Goal: Task Accomplishment & Management: Use online tool/utility

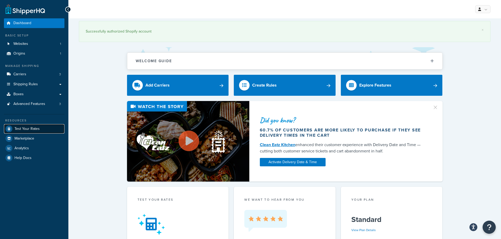
click at [17, 128] on span "Test Your Rates" at bounding box center [26, 129] width 25 height 4
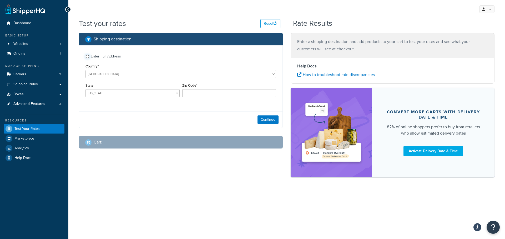
click at [89, 57] on input "Enter Full Address" at bounding box center [87, 57] width 4 height 4
checkbox input "true"
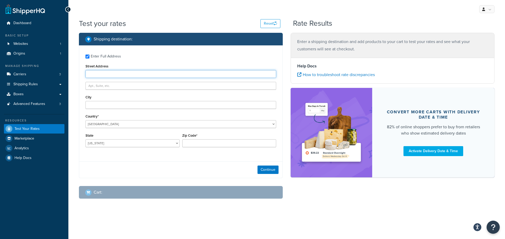
click at [103, 74] on input "Street Address" at bounding box center [180, 74] width 191 height 8
click at [113, 76] on input "Street Address" at bounding box center [180, 74] width 191 height 8
paste input "4800 E HURON RIVER DR"
type input "4800 E HURON RIVER DR"
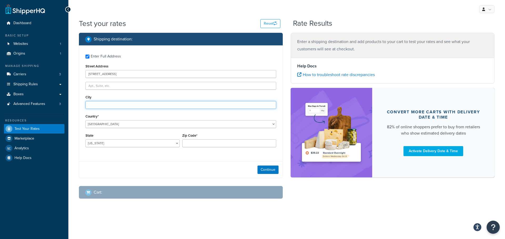
click at [102, 103] on input "City" at bounding box center [180, 105] width 191 height 8
type input "Ann Arbor"
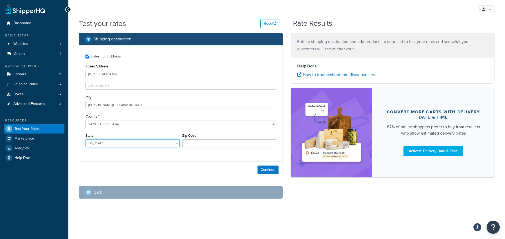
select select "MI"
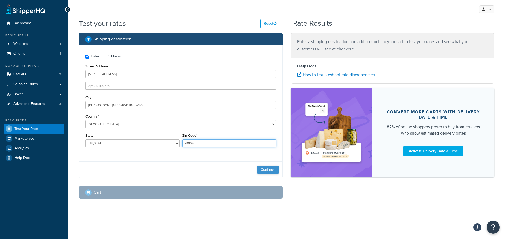
type input "48105"
click at [261, 173] on button "Continue" at bounding box center [267, 170] width 21 height 8
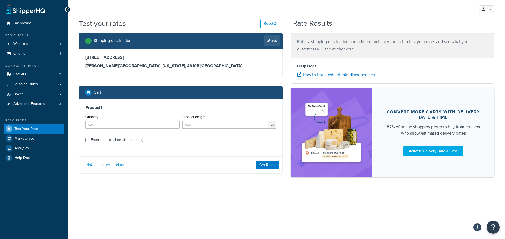
click at [95, 141] on div "Enter additional details (optional)" at bounding box center [117, 139] width 52 height 7
click at [89, 141] on input "Enter additional details (optional)" at bounding box center [87, 140] width 4 height 4
checkbox input "true"
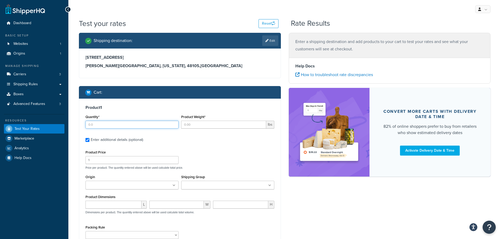
click at [123, 128] on input "Quantity*" at bounding box center [131, 125] width 93 height 8
type input "4"
type input "28"
click at [166, 186] on ul at bounding box center [131, 185] width 93 height 9
click at [200, 183] on ul at bounding box center [227, 185] width 93 height 9
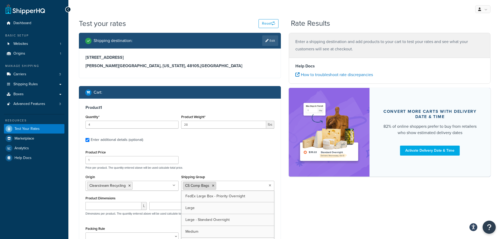
click at [214, 187] on icon at bounding box center [213, 186] width 2 height 3
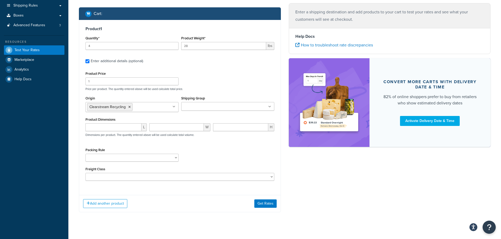
click at [329, 165] on div "Shipping destination : Edit 4800 E HURON RIVER DR Ann Arbor, Michigan, 48105 , …" at bounding box center [284, 87] width 419 height 267
click at [125, 130] on input "number" at bounding box center [113, 128] width 56 height 8
type input "18"
type input "12"
type input "8"
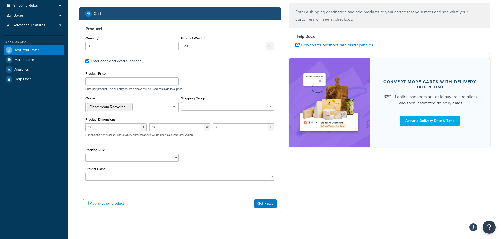
click at [156, 153] on div "Packing Rule 2-Bin Connector Base Bins 5-Pack Black Trash CS Bulk Frames Clear …" at bounding box center [131, 154] width 93 height 15
click at [156, 156] on select "2-Bin Connector Base Bins 5-Pack Black Trash CS Bulk Frames Clear Bags CS Bags …" at bounding box center [131, 158] width 93 height 8
select select "74812"
click at [85, 154] on select "2-Bin Connector Base Bins 5-Pack Black Trash CS Bulk Frames Clear Bags CS Bags …" at bounding box center [131, 158] width 93 height 8
click at [167, 192] on div "Product 1 Quantity* 4 Product Weight* 28 lbs Enter additional details (optional…" at bounding box center [180, 116] width 202 height 193
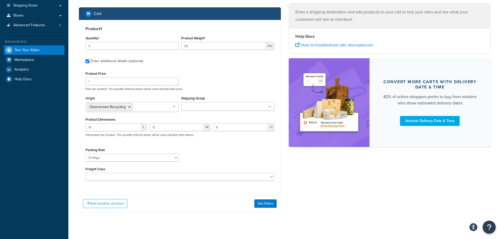
click at [109, 199] on div "Add another product Get Rates" at bounding box center [179, 203] width 201 height 17
click at [107, 202] on button "Add another product" at bounding box center [105, 204] width 44 height 9
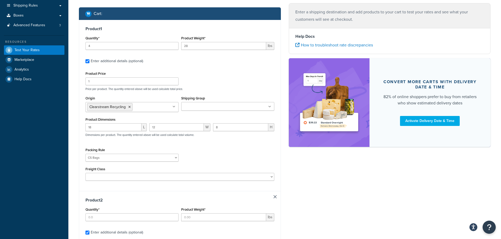
scroll to position [131, 0]
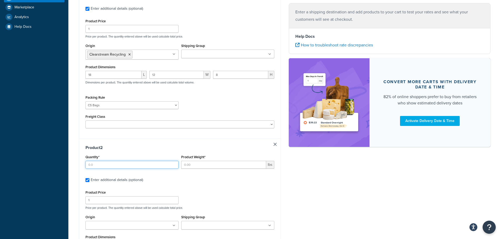
click at [100, 166] on input "Quantity*" at bounding box center [131, 165] width 93 height 8
type input "2"
type input "16"
click at [445, 234] on div "Shipping destination : Edit 4800 E HURON RIVER DR Ann Arbor, Michigan, 48105 , …" at bounding box center [284, 120] width 419 height 438
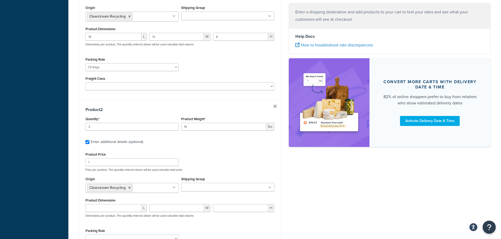
scroll to position [210, 0]
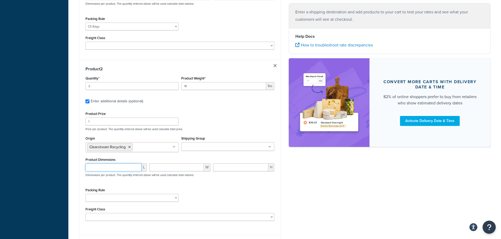
click at [127, 164] on input "number" at bounding box center [113, 168] width 56 height 8
click at [124, 168] on input "number" at bounding box center [113, 168] width 56 height 8
type input "20"
type input "12"
type input "6"
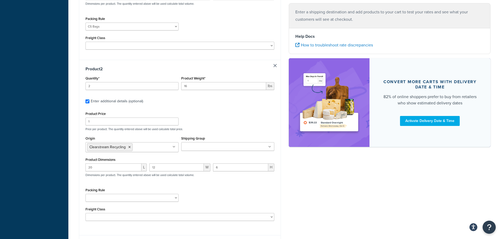
click at [336, 207] on div "Shipping destination : Edit 4800 E HURON RIVER DR Ann Arbor, Michigan, 48105 , …" at bounding box center [284, 42] width 419 height 438
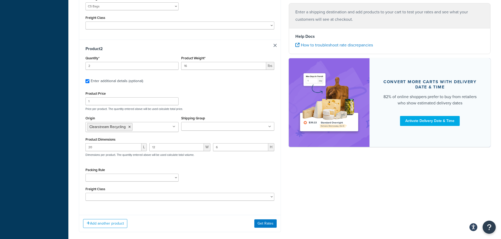
scroll to position [258, 0]
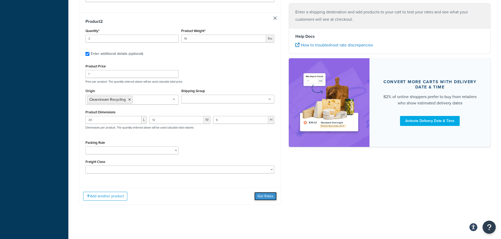
click at [272, 196] on button "Get Rates" at bounding box center [265, 196] width 22 height 8
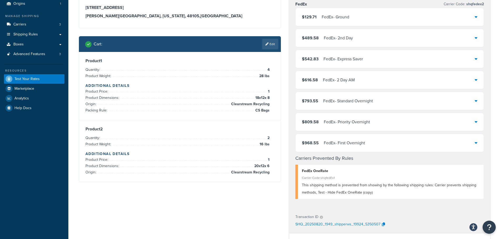
scroll to position [11, 0]
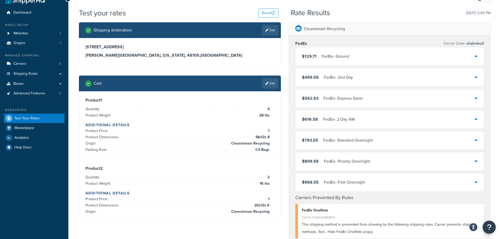
click at [477, 59] on div "$129.71 FedEx - Ground" at bounding box center [389, 57] width 188 height 18
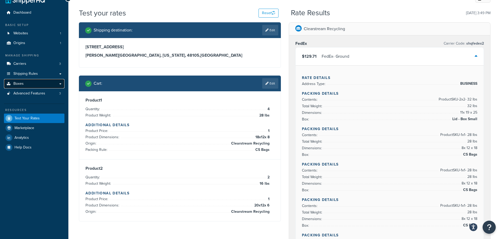
click at [61, 83] on link "Boxes" at bounding box center [34, 84] width 60 height 10
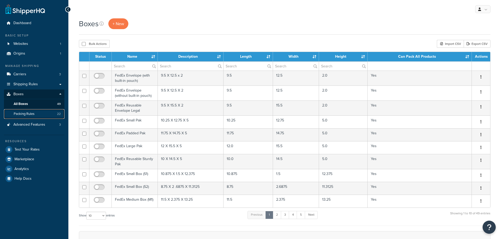
click at [25, 112] on span "Packing Rules" at bounding box center [24, 114] width 21 height 4
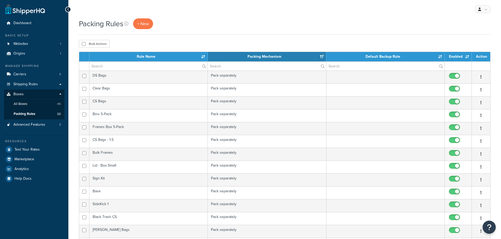
select select "15"
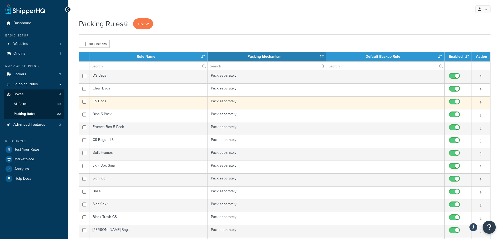
click at [103, 102] on td "CS Bags" at bounding box center [148, 102] width 118 height 13
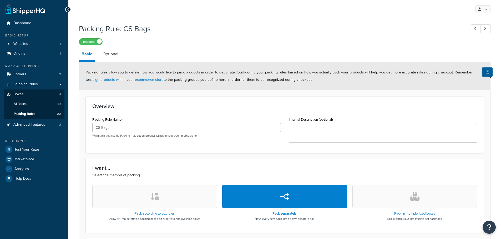
select select "589025"
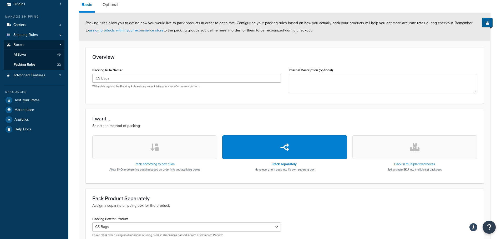
scroll to position [1, 0]
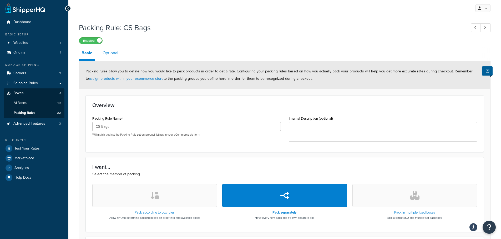
click at [111, 54] on link "Optional" at bounding box center [110, 53] width 21 height 13
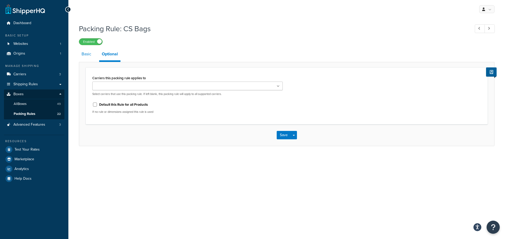
click at [87, 53] on link "Basic" at bounding box center [86, 54] width 15 height 13
select select "589025"
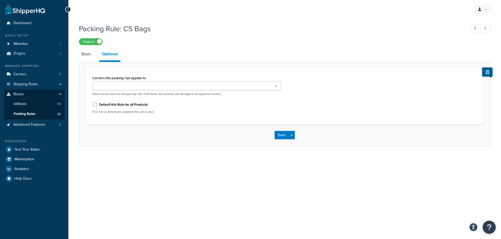
select select "589025"
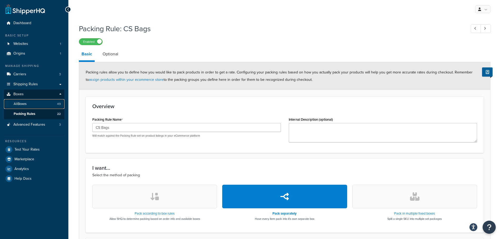
click at [25, 106] on span "All Boxes" at bounding box center [20, 104] width 13 height 4
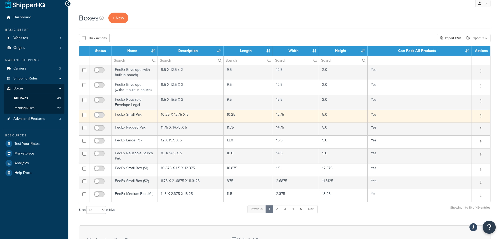
scroll to position [102, 0]
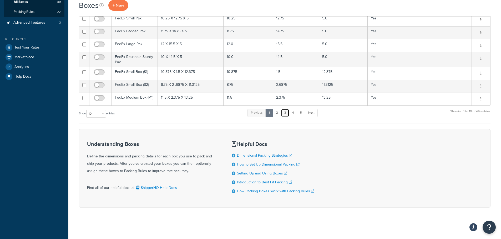
click at [283, 115] on link "3" at bounding box center [285, 113] width 8 height 8
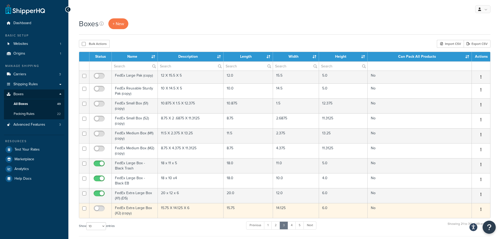
scroll to position [105, 0]
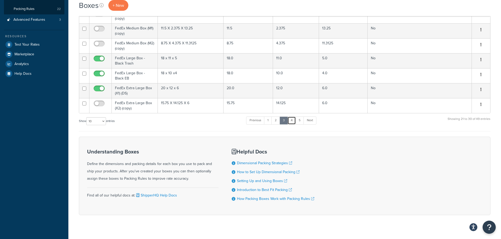
click at [294, 124] on link "4" at bounding box center [291, 121] width 8 height 8
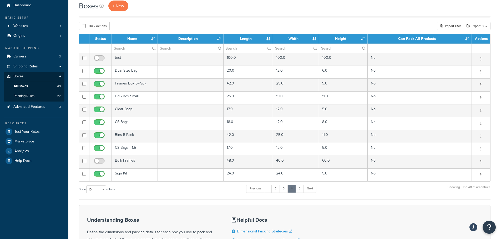
scroll to position [15, 0]
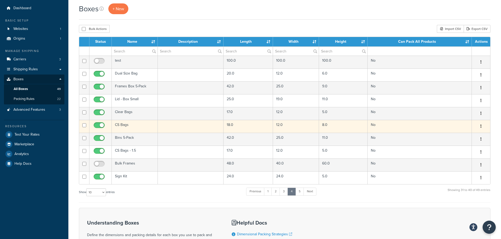
click at [126, 124] on td "CS Bags" at bounding box center [135, 126] width 46 height 13
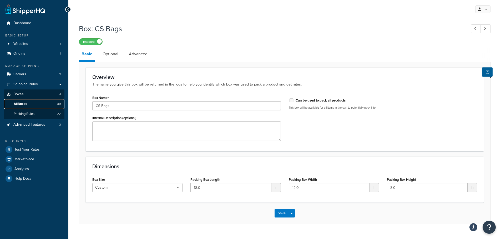
click at [23, 104] on span "All Boxes" at bounding box center [20, 104] width 13 height 4
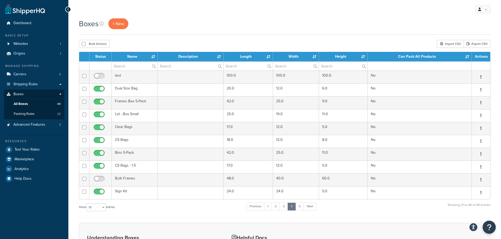
click at [118, 29] on div "Boxes + New" at bounding box center [284, 26] width 411 height 16
click at [118, 27] on link "+ New" at bounding box center [118, 23] width 20 height 11
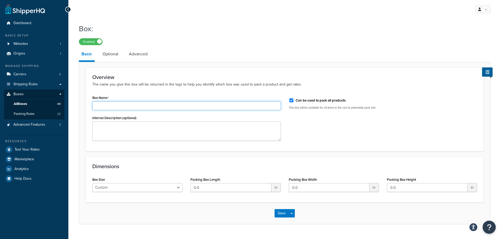
click at [118, 103] on input "Box Name" at bounding box center [186, 105] width 188 height 9
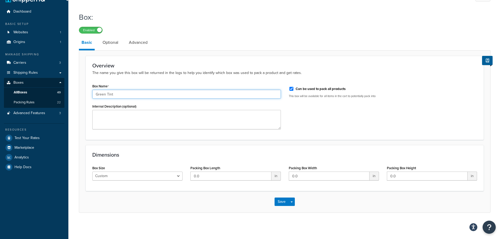
type input "Green Tint"
click at [232, 178] on input "0.0" at bounding box center [230, 176] width 81 height 9
type input "0"
type input "20"
type input "12"
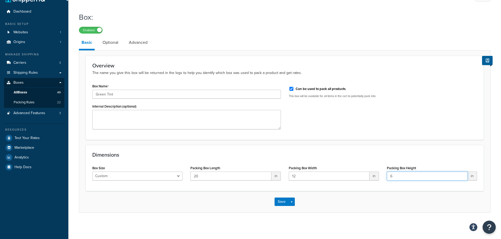
type input "6"
click at [290, 89] on input "Can be used to pack all products" at bounding box center [291, 89] width 5 height 4
checkbox input "false"
click at [114, 47] on link "Optional" at bounding box center [110, 42] width 21 height 13
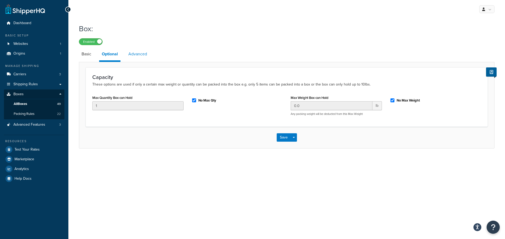
click at [133, 52] on link "Advanced" at bounding box center [138, 54] width 24 height 13
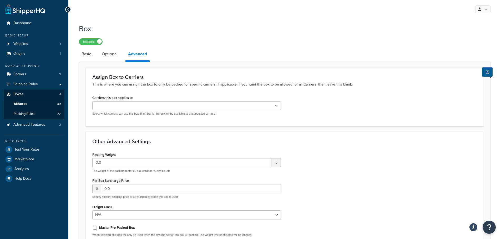
click at [356, 116] on div "Carriers this box applies to FedEx OneRate Echo FedEx Select which carriers can…" at bounding box center [284, 107] width 392 height 26
click at [86, 52] on link "Basic" at bounding box center [86, 54] width 15 height 13
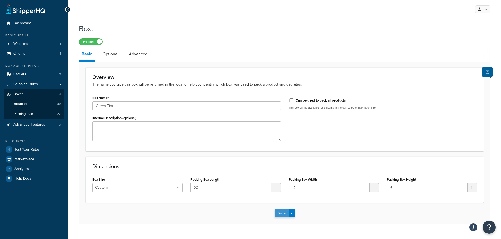
click at [279, 217] on button "Save" at bounding box center [281, 213] width 14 height 8
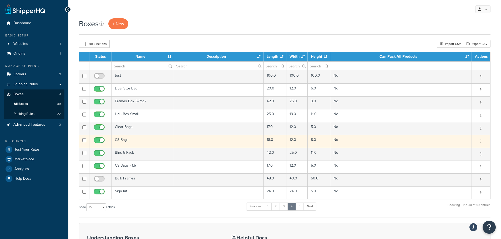
click at [125, 137] on td "CS Bags" at bounding box center [143, 141] width 62 height 13
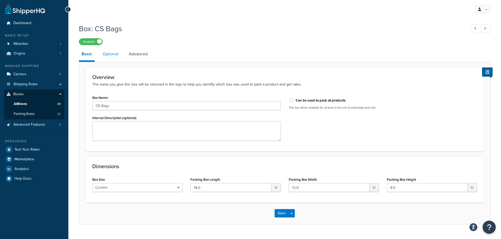
click at [113, 57] on link "Optional" at bounding box center [110, 54] width 21 height 13
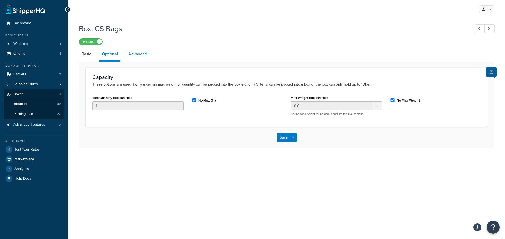
click at [130, 57] on link "Advanced" at bounding box center [138, 54] width 24 height 13
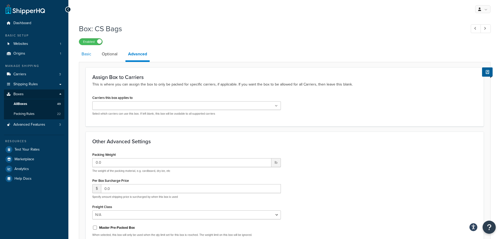
click at [91, 55] on link "Basic" at bounding box center [86, 54] width 15 height 13
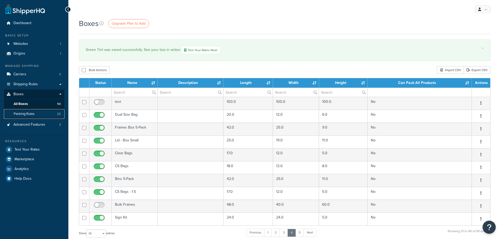
click at [24, 115] on span "Packing Rules" at bounding box center [24, 114] width 21 height 4
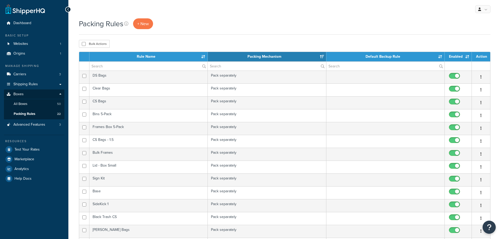
select select "15"
click at [144, 28] on link "+ New" at bounding box center [143, 23] width 20 height 11
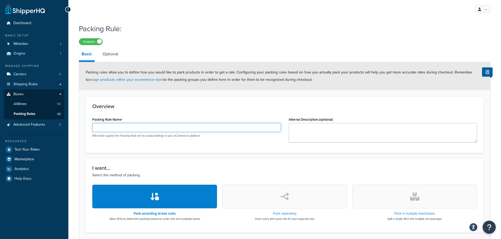
click at [124, 125] on input "Packing Rule Name" at bounding box center [186, 127] width 188 height 9
type input "Green Tint"
click at [209, 110] on div "Overview Packing Rule Name Green Tint Will match against the Packing Rule set o…" at bounding box center [285, 125] width 398 height 57
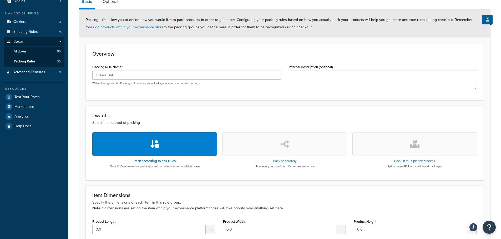
click at [288, 139] on button "button" at bounding box center [284, 144] width 125 height 24
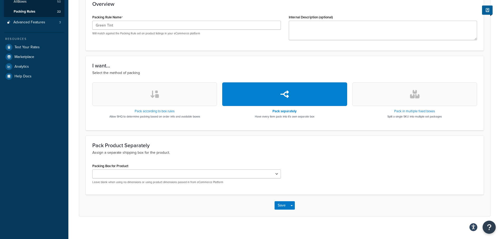
scroll to position [106, 0]
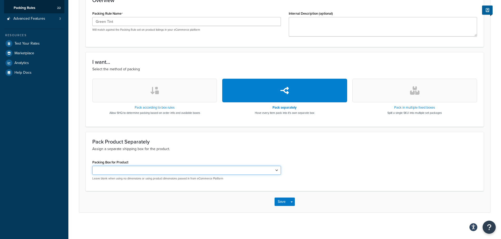
click at [173, 167] on select "FedEx Large Box (L1) FedEx Large Box (L2) FedEx Extra Large Box (X1) FedEx Extr…" at bounding box center [186, 170] width 188 height 9
select select "737152"
click at [92, 166] on select "FedEx Large Box (L1) FedEx Large Box (L2) FedEx Extra Large Box (X1) FedEx Extr…" at bounding box center [186, 170] width 188 height 9
click at [282, 201] on button "Save" at bounding box center [281, 202] width 14 height 8
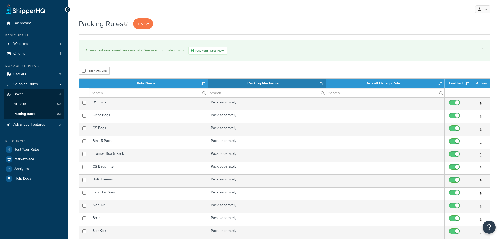
select select "15"
click at [21, 153] on link "Test Your Rates" at bounding box center [34, 149] width 60 height 9
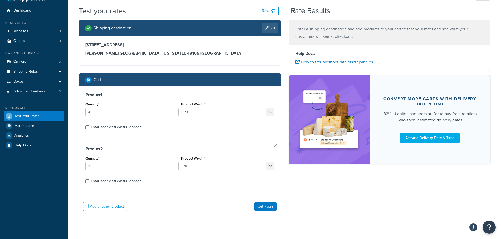
scroll to position [23, 0]
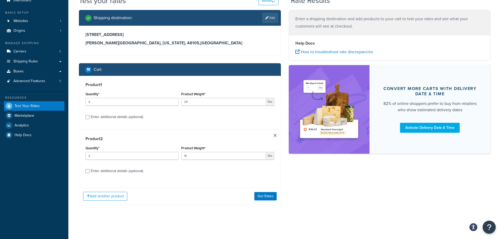
click at [108, 116] on div "Enter additional details (optional)" at bounding box center [117, 117] width 52 height 7
click at [89, 116] on input "Enter additional details (optional)" at bounding box center [87, 117] width 4 height 4
checkbox input "true"
select select "74812"
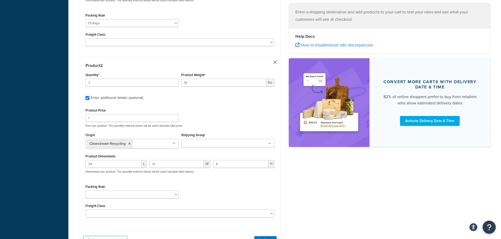
scroll to position [258, 0]
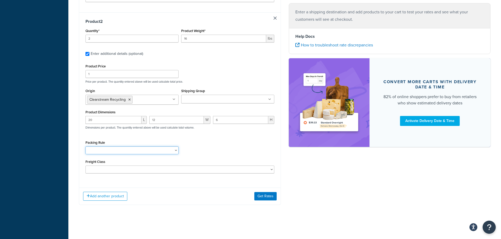
click at [177, 153] on select "2-Bin Connector Base Bins 5-Pack Black Trash CS Bulk Frames Clear Bags CS Bags …" at bounding box center [131, 151] width 93 height 8
select select "86579"
click at [85, 147] on select "2-Bin Connector Base Bins 5-Pack Black Trash CS Bulk Frames Clear Bags CS Bags …" at bounding box center [131, 151] width 93 height 8
click at [229, 149] on div "Packing Rule 2-Bin Connector Base Bins 5-Pack Black Trash CS Bulk Frames Clear …" at bounding box center [179, 148] width 191 height 19
click at [270, 199] on button "Get Rates" at bounding box center [265, 196] width 22 height 8
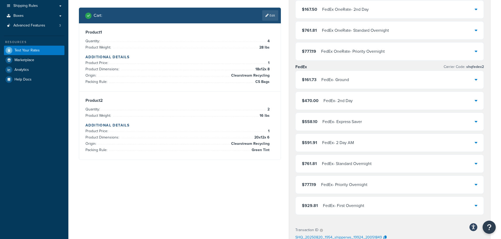
scroll to position [0, 0]
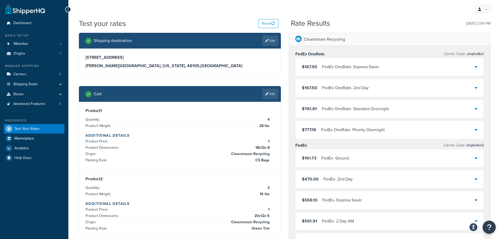
click at [468, 55] on span "shqfedEx1" at bounding box center [475, 54] width 18 height 6
click at [473, 66] on div "$167.50 FedEx OneRate - Express Saver" at bounding box center [389, 67] width 188 height 18
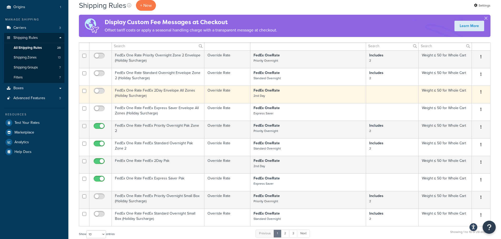
scroll to position [53, 0]
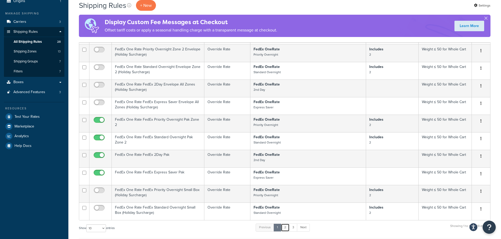
click at [288, 230] on link "2" at bounding box center [285, 228] width 9 height 8
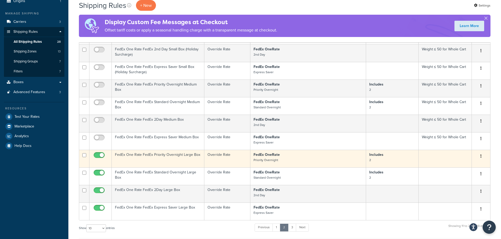
click at [156, 158] on td "FedEx One Rate FedEx Priority Overnight Large Box" at bounding box center [158, 159] width 93 height 18
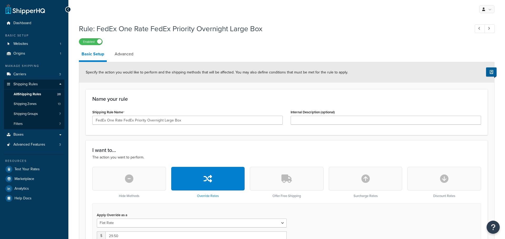
select select "ITEM"
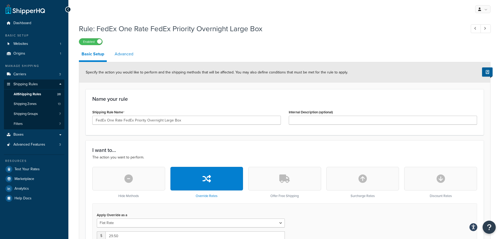
click at [121, 58] on link "Advanced" at bounding box center [124, 54] width 24 height 13
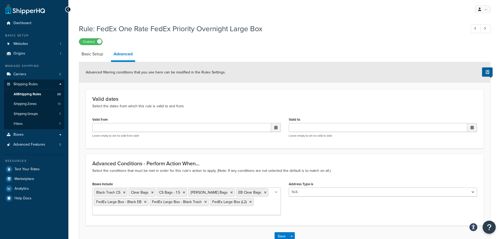
select select "ITEM"
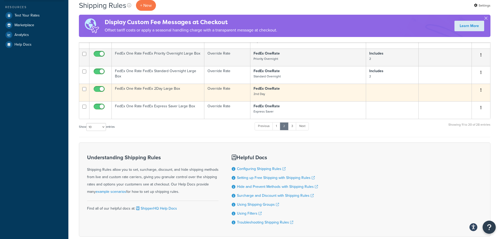
scroll to position [158, 0]
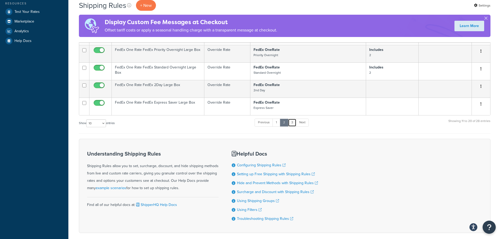
click at [292, 123] on link "3" at bounding box center [292, 123] width 8 height 8
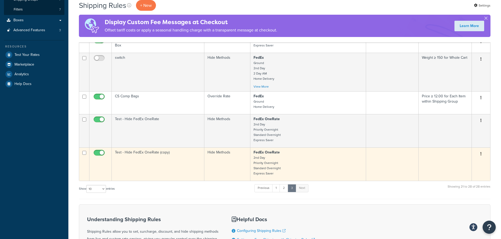
scroll to position [53, 0]
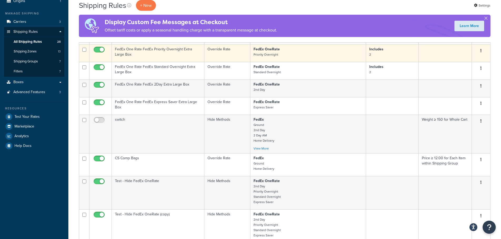
click at [154, 54] on td "FedEx One Rate FedEx Priority Overnight Extra Large Box" at bounding box center [158, 53] width 93 height 18
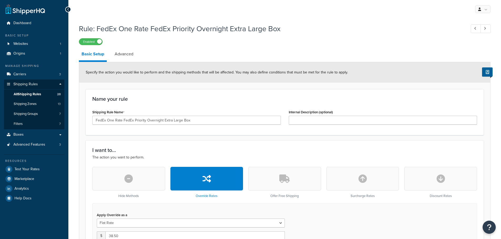
select select "BOX"
click at [121, 50] on link "Advanced" at bounding box center [124, 54] width 24 height 13
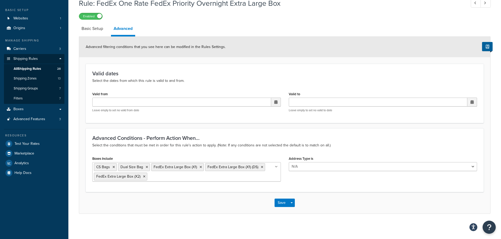
scroll to position [27, 0]
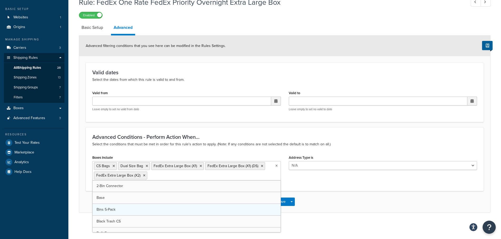
drag, startPoint x: 169, startPoint y: 179, endPoint x: 145, endPoint y: 195, distance: 28.8
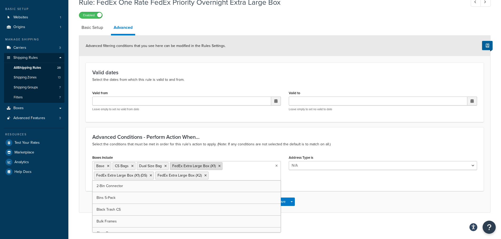
click at [219, 166] on icon at bounding box center [219, 166] width 2 height 3
click at [344, 214] on div "Rule: FedEx One Rate FedEx Priority Overnight Extra Large Box Enabled Basic Set…" at bounding box center [284, 110] width 432 height 232
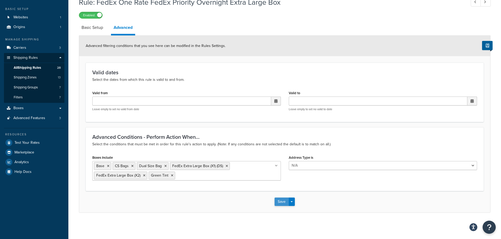
click at [275, 204] on button "Save" at bounding box center [281, 202] width 14 height 8
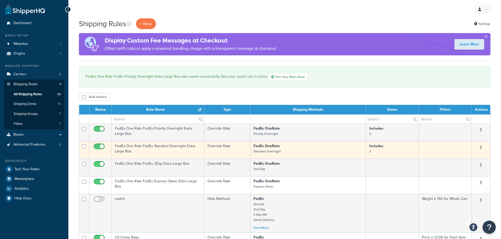
click at [160, 151] on td "FedEx One Rate FedEx Standard Overnight Extra Large Box" at bounding box center [158, 150] width 93 height 18
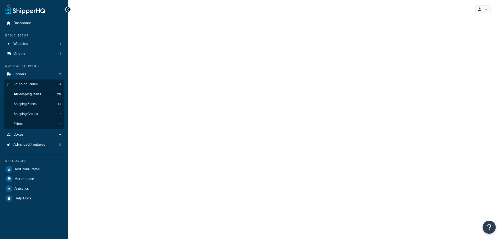
select select "BOX"
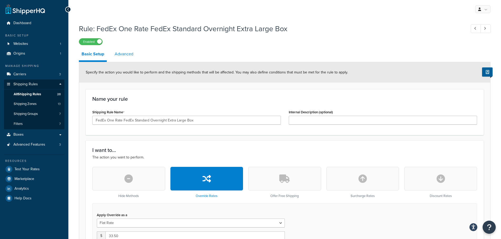
click at [129, 53] on link "Advanced" at bounding box center [124, 54] width 24 height 13
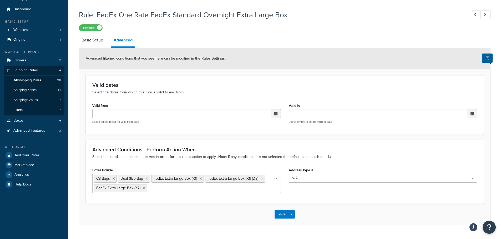
scroll to position [27, 0]
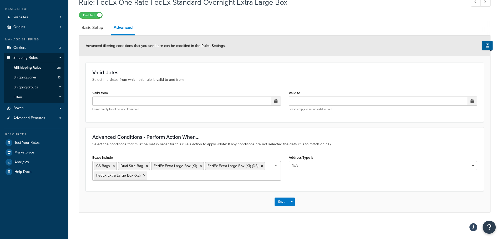
click at [166, 176] on input "Boxes Include" at bounding box center [172, 176] width 47 height 6
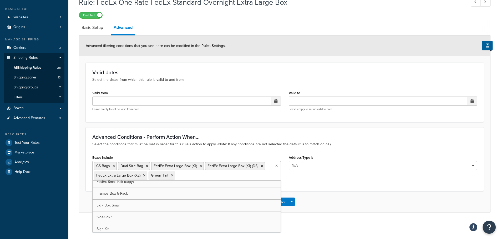
click at [359, 195] on div "Save Save Dropdown Save and Edit Save and Duplicate Save and Create New" at bounding box center [284, 202] width 411 height 22
click at [281, 200] on button "Save" at bounding box center [281, 202] width 14 height 8
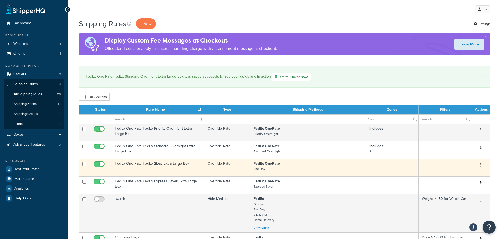
click at [142, 167] on td "FedEx One Rate FedEx 2Day Extra Large Box" at bounding box center [158, 168] width 93 height 18
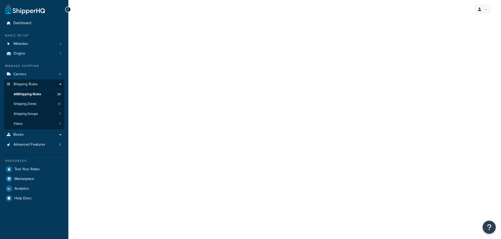
select select "BOX"
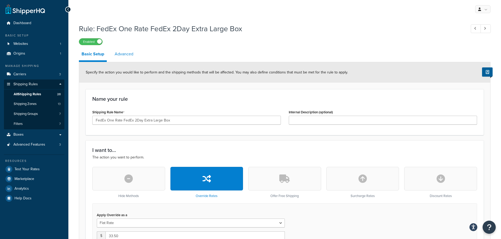
click at [133, 54] on link "Advanced" at bounding box center [124, 54] width 24 height 13
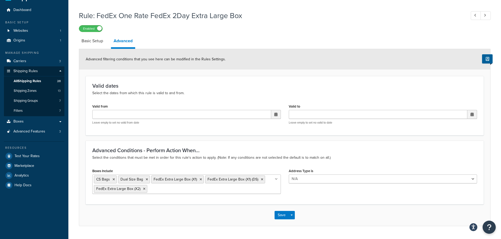
scroll to position [27, 0]
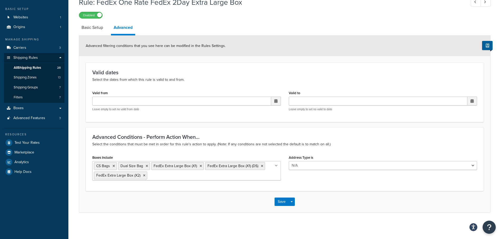
click at [179, 177] on input "Boxes Include" at bounding box center [172, 176] width 47 height 6
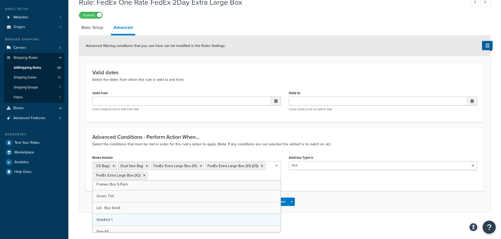
scroll to position [454, 0]
click at [322, 201] on div "Save Save Dropdown Save and Edit Save and Duplicate Save and Create New" at bounding box center [284, 202] width 411 height 22
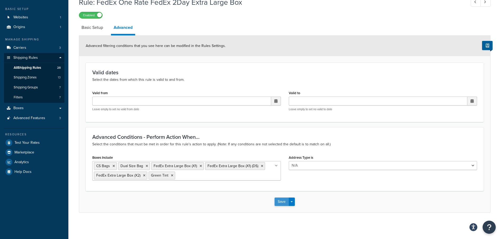
click at [280, 200] on button "Save" at bounding box center [281, 202] width 14 height 8
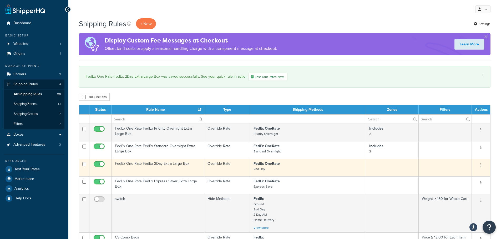
click at [151, 169] on td "FedEx One Rate FedEx 2Day Extra Large Box" at bounding box center [158, 168] width 93 height 18
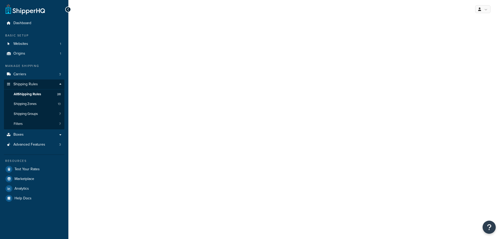
select select "BOX"
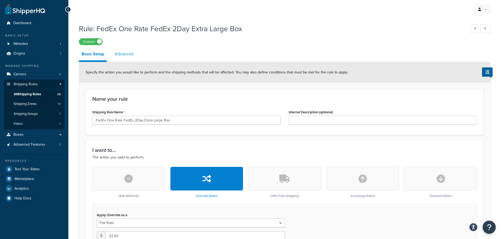
click at [120, 52] on link "Advanced" at bounding box center [124, 54] width 24 height 13
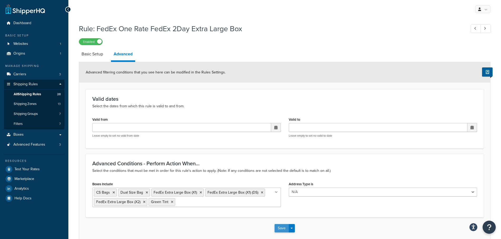
click at [279, 227] on button "Save" at bounding box center [281, 228] width 14 height 8
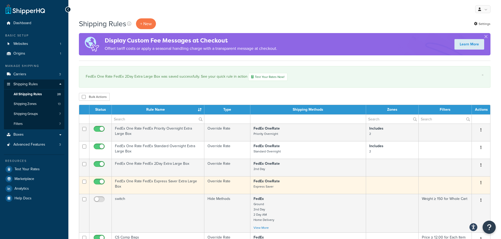
click at [161, 190] on td "FedEx One Rate FedEx Express Saver Extra Large Box" at bounding box center [158, 186] width 93 height 18
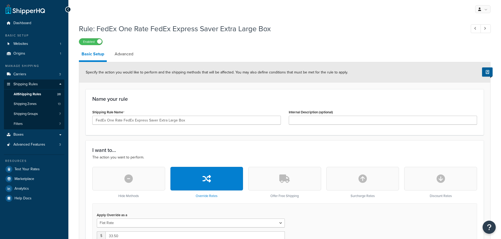
select select "BOX"
click at [125, 60] on link "Advanced" at bounding box center [124, 54] width 24 height 13
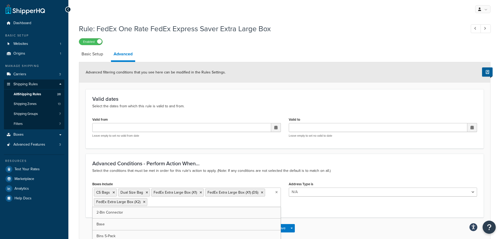
click at [175, 202] on input "Boxes Include" at bounding box center [172, 202] width 47 height 6
click at [334, 223] on div "Save Save Dropdown Save and Edit Save and Duplicate Save and Create New" at bounding box center [284, 229] width 411 height 22
click at [279, 227] on button "Save" at bounding box center [281, 228] width 14 height 8
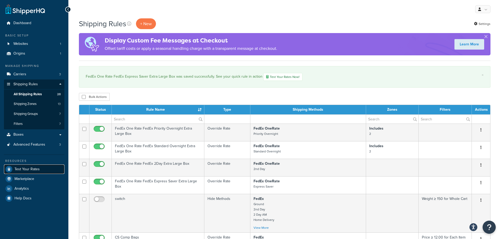
click at [28, 168] on span "Test Your Rates" at bounding box center [26, 169] width 25 height 4
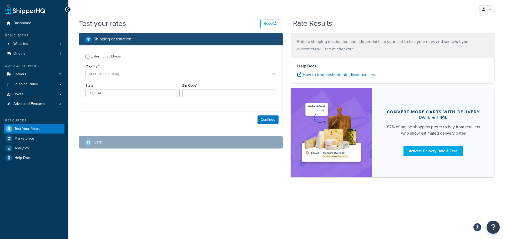
click at [95, 58] on div "Enter Full Address" at bounding box center [106, 56] width 30 height 7
click at [89, 58] on input "Enter Full Address" at bounding box center [87, 57] width 4 height 4
checkbox input "true"
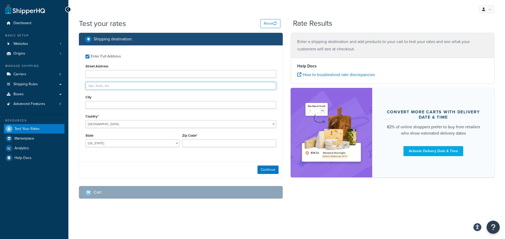
click at [115, 85] on input "text" at bounding box center [180, 86] width 191 height 8
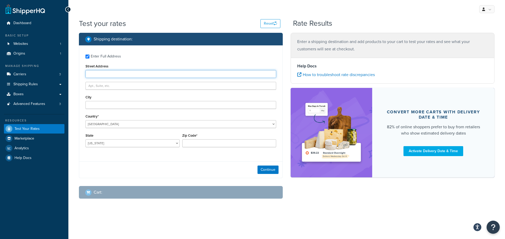
click at [112, 74] on input "Street Address" at bounding box center [180, 74] width 191 height 8
type input "[STREET_ADDRESS]"
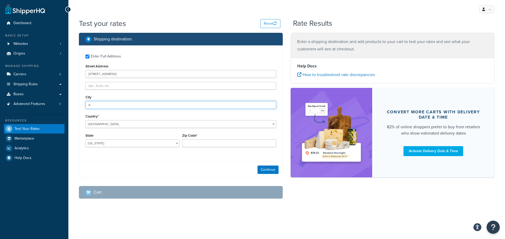
type input "[PERSON_NAME][GEOGRAPHIC_DATA]"
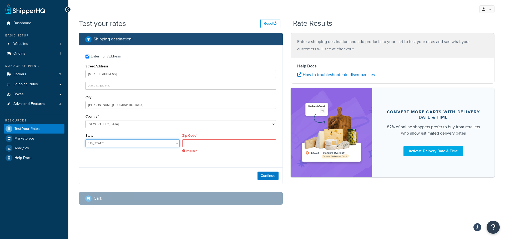
select select "MI"
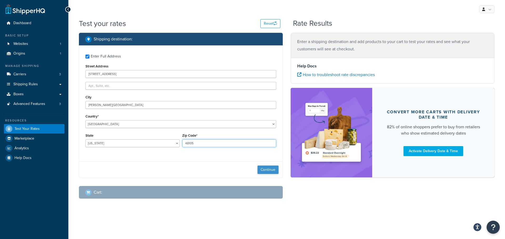
type input "48105"
click at [267, 166] on button "Continue" at bounding box center [267, 170] width 21 height 8
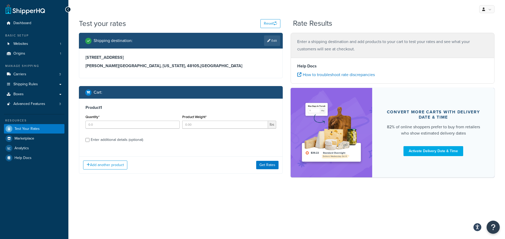
click at [105, 141] on div "Enter additional details (optional)" at bounding box center [117, 139] width 52 height 7
click at [89, 141] on input "Enter additional details (optional)" at bounding box center [87, 140] width 4 height 4
checkbox input "true"
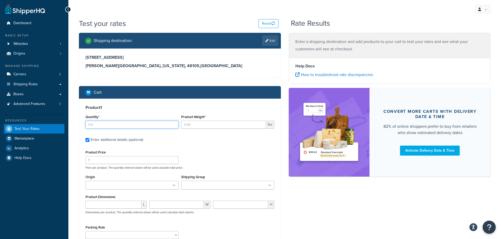
click at [146, 127] on input "Quantity*" at bounding box center [131, 125] width 93 height 8
type input "4"
type input "28"
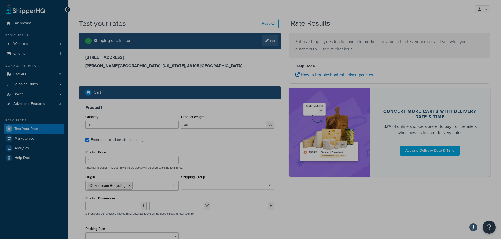
click at [400, 210] on div "Shipping destination : Edit [STREET_ADDRESS][US_STATE] Cart : Product 1 Quantit…" at bounding box center [284, 166] width 419 height 267
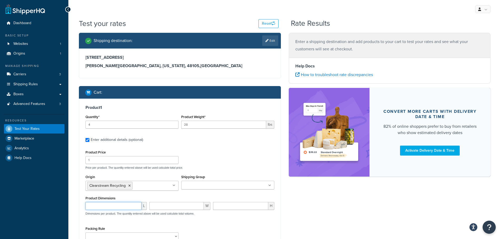
click at [127, 209] on input "number" at bounding box center [113, 206] width 56 height 8
type input "18"
type input "12"
type input "8"
click at [331, 217] on div "Shipping destination : Edit [STREET_ADDRESS][US_STATE] Cart : Product 1 Quantit…" at bounding box center [284, 166] width 419 height 267
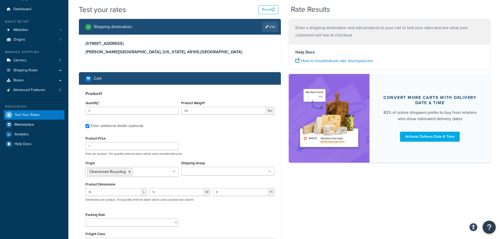
scroll to position [26, 0]
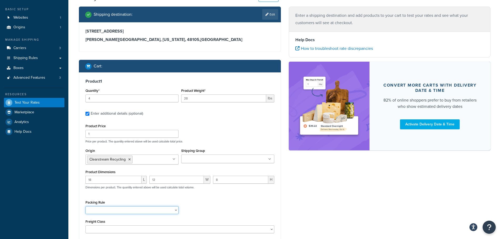
click at [163, 212] on select "2-Bin Connector Base Bins 5-Pack Black Trash CS Bulk Frames Clear Bags CS Bags …" at bounding box center [131, 211] width 93 height 8
select select "74812"
click at [85, 207] on select "2-Bin Connector Base Bins 5-Pack Black Trash CS Bulk Frames Clear Bags CS Bags …" at bounding box center [131, 211] width 93 height 8
click at [247, 211] on div "Packing Rule 2-Bin Connector Base Bins 5-Pack Black Trash CS Bulk Frames Clear …" at bounding box center [179, 208] width 191 height 19
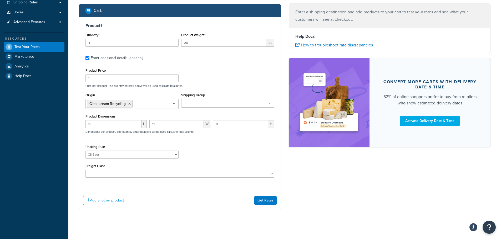
scroll to position [86, 0]
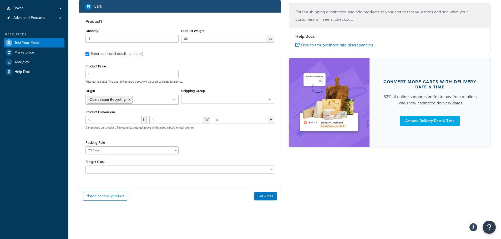
click at [107, 201] on div "Add another product Get Rates" at bounding box center [179, 196] width 201 height 17
click at [108, 196] on button "Add another product" at bounding box center [105, 196] width 44 height 9
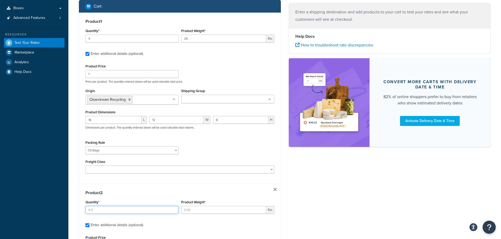
click at [114, 210] on input "Quantity*" at bounding box center [131, 210] width 93 height 8
type input "2"
type input "16"
click at [376, 206] on div "Shipping destination : Edit [STREET_ADDRESS][US_STATE] Cart : Product 1 Quantit…" at bounding box center [284, 165] width 419 height 437
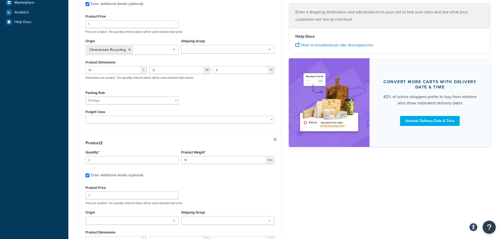
scroll to position [191, 0]
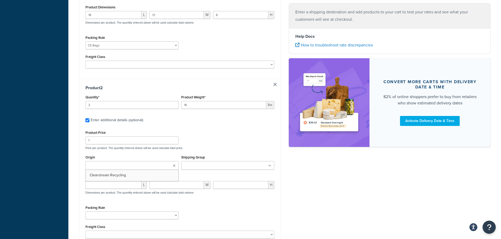
click at [118, 168] on input "Origin" at bounding box center [110, 166] width 47 height 6
click at [101, 185] on input "number" at bounding box center [113, 187] width 56 height 8
type input "20"
type input "12"
type input "6"
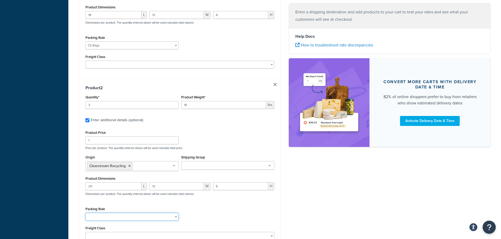
click at [116, 215] on select "2-Bin Connector Base Bins 5-Pack Black Trash CS Bulk Frames Clear Bags CS Bags …" at bounding box center [131, 217] width 93 height 8
select select "86579"
click at [85, 213] on select "2-Bin Connector Base Bins 5-Pack Black Trash CS Bulk Frames Clear Bags CS Bags …" at bounding box center [131, 217] width 93 height 8
click at [253, 219] on div "Packing Rule 2-Bin Connector Base Bins 5-Pack Black Trash CS Bulk Frames Clear …" at bounding box center [179, 215] width 191 height 19
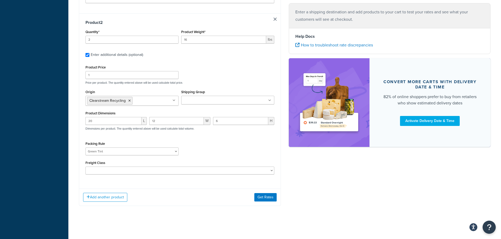
scroll to position [258, 0]
click at [264, 197] on button "Get Rates" at bounding box center [265, 196] width 22 height 8
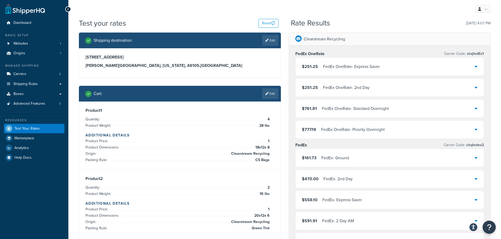
scroll to position [0, 0]
